Goal: Information Seeking & Learning: Learn about a topic

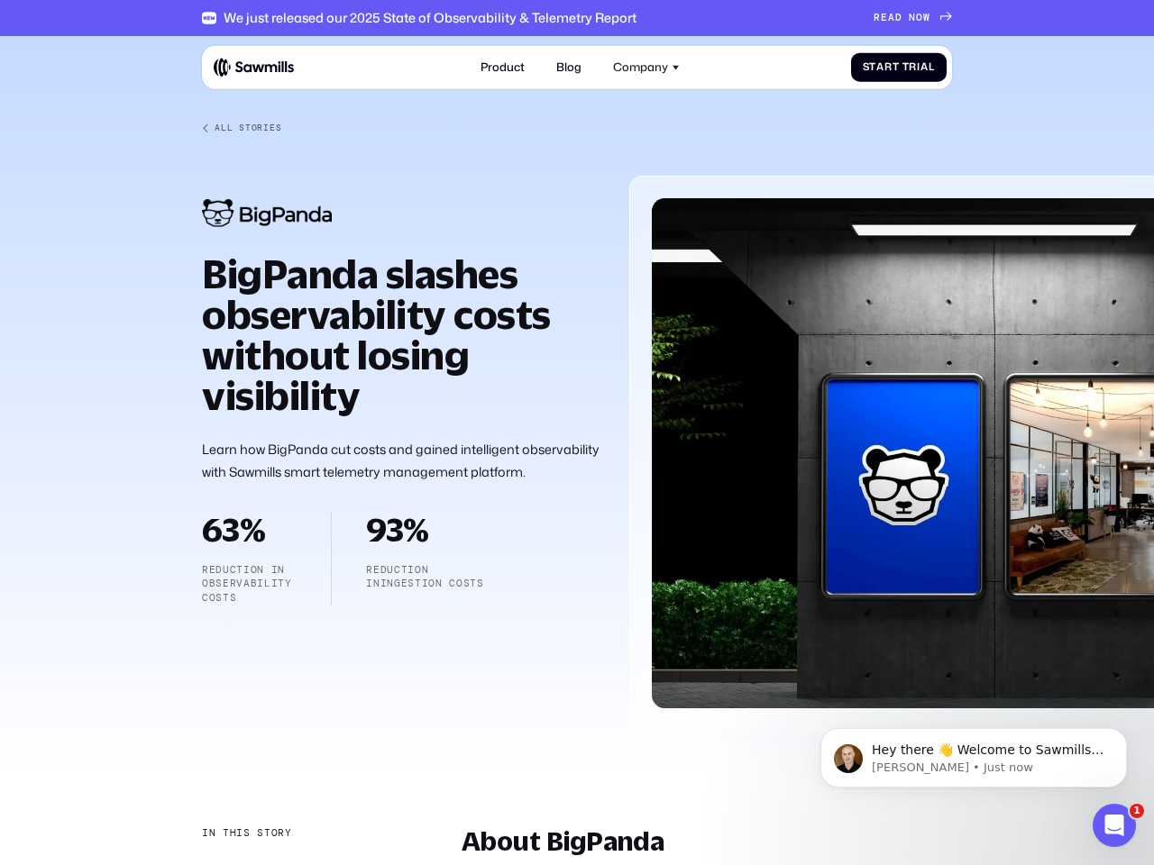
click at [646, 67] on div "Company" at bounding box center [640, 67] width 55 height 14
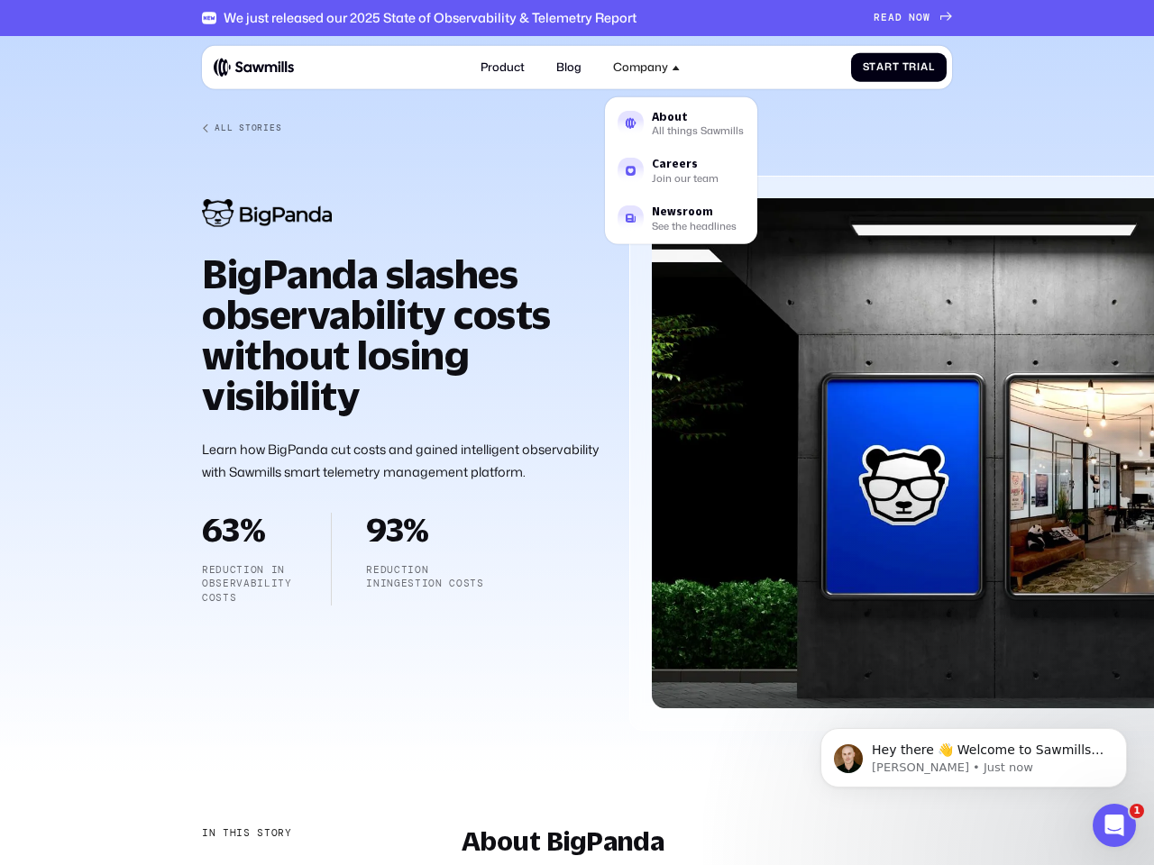
click at [245, 834] on div "In this story" at bounding box center [247, 833] width 90 height 14
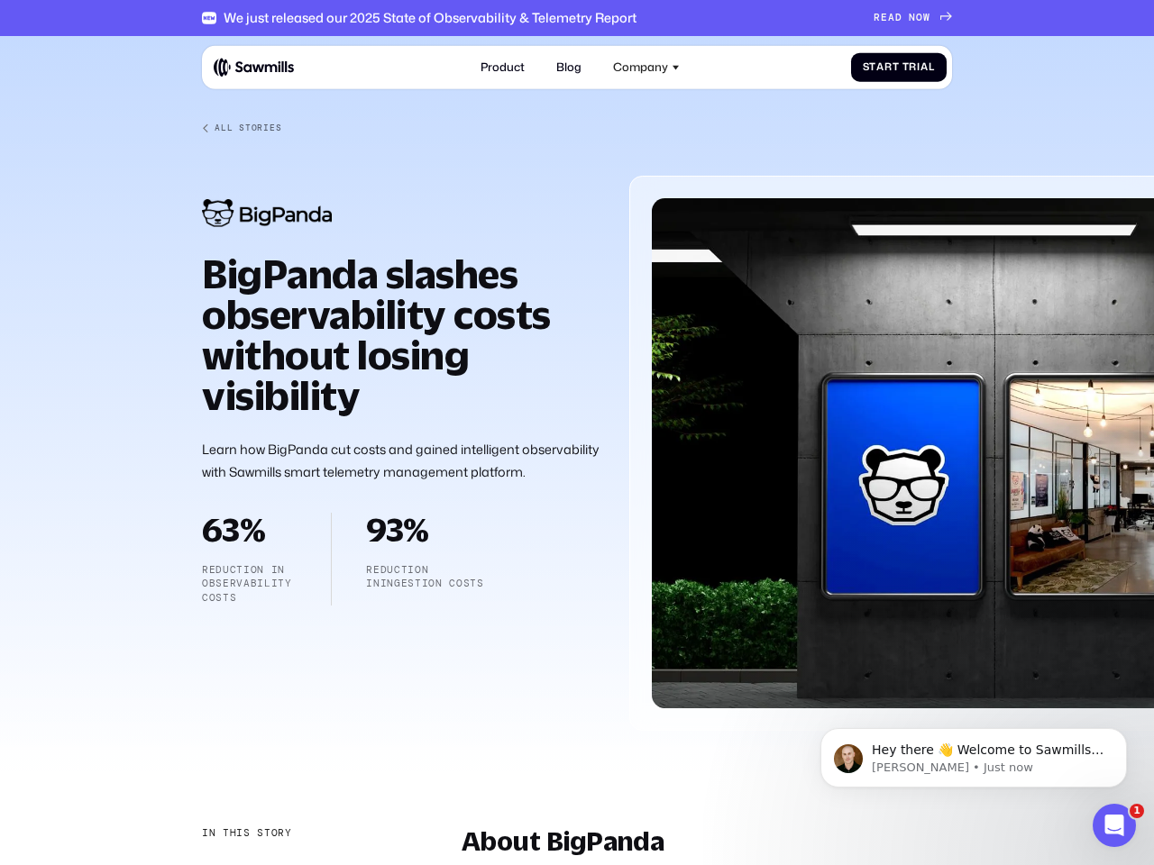
click at [296, 864] on div "About BigPanda" at bounding box center [295, 870] width 187 height 15
click at [973, 758] on p "Hey there 👋 Welcome to Sawmills. The smart telemetry management platform that s…" at bounding box center [988, 751] width 233 height 18
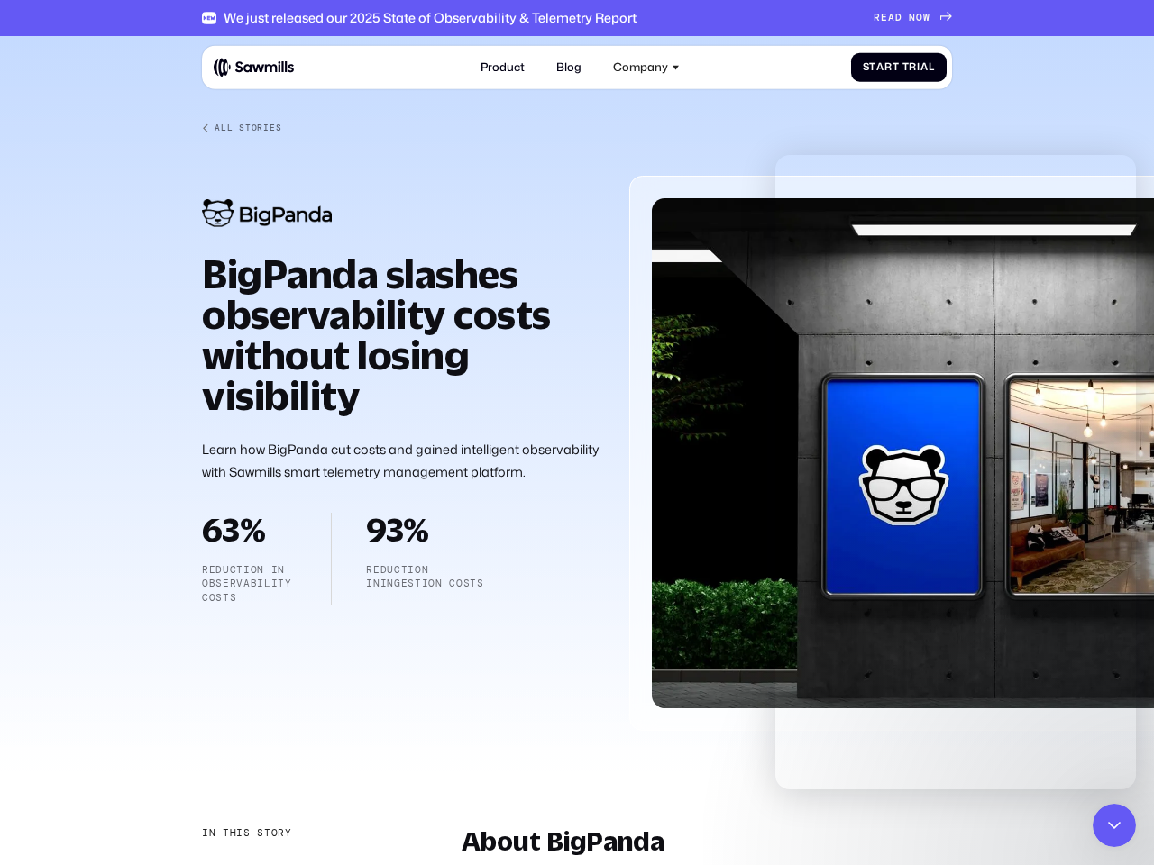
click at [1114, 826] on icon "Close Intercom Messenger" at bounding box center [1114, 826] width 22 height 22
